Goal: Find specific page/section: Find specific page/section

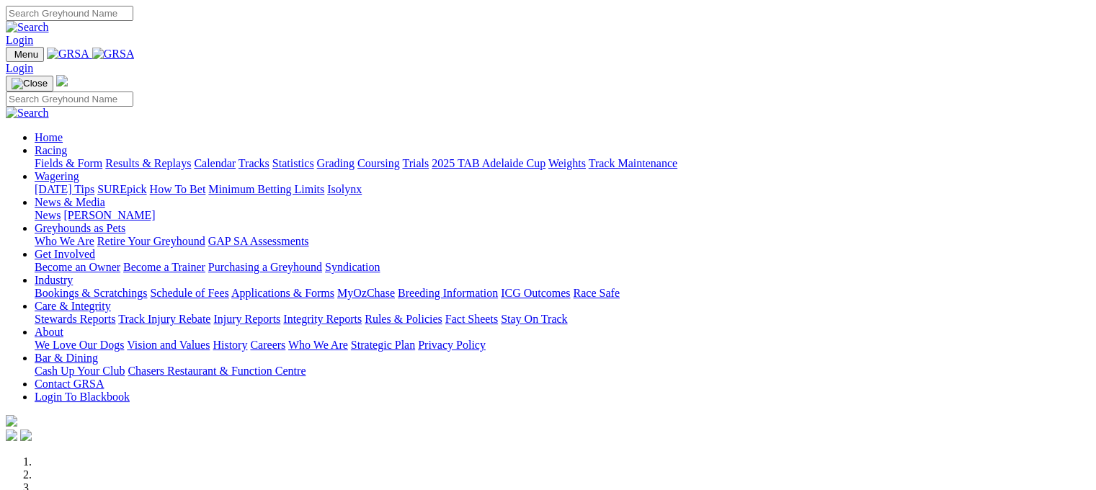
click at [50, 157] on link "Fields & Form" at bounding box center [69, 163] width 68 height 12
